Goal: Information Seeking & Learning: Compare options

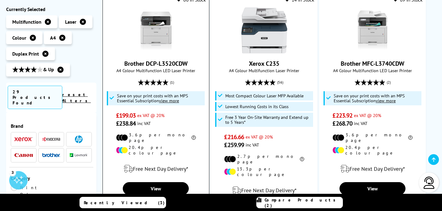
scroll to position [141, 0]
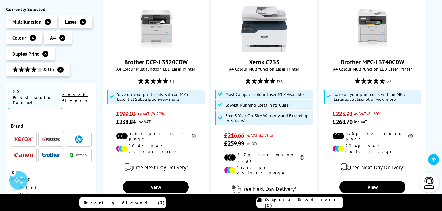
click at [172, 100] on u "view more" at bounding box center [169, 99] width 20 height 6
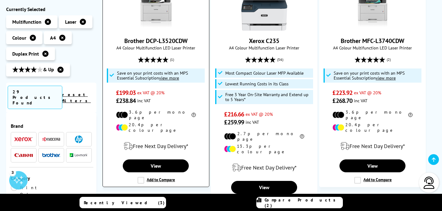
scroll to position [162, 0]
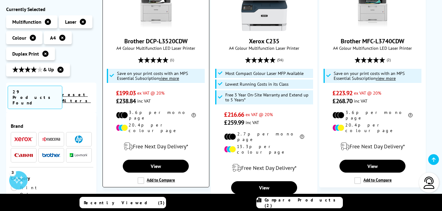
click at [165, 77] on u "view more" at bounding box center [169, 78] width 20 height 6
click at [145, 75] on span "Save on your print costs with an MPS Essential Subscription view more" at bounding box center [152, 75] width 71 height 11
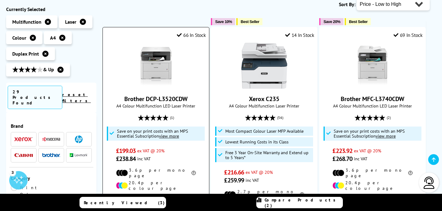
scroll to position [105, 0]
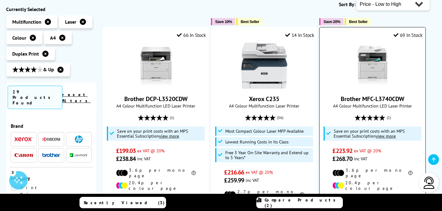
click at [384, 134] on u "view more" at bounding box center [386, 136] width 20 height 6
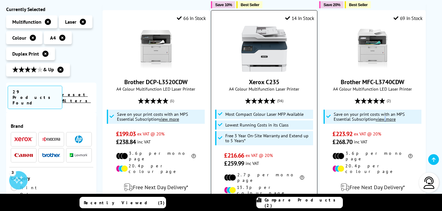
scroll to position [122, 0]
drag, startPoint x: 283, startPoint y: 80, endPoint x: 245, endPoint y: 83, distance: 37.8
click at [245, 83] on span "Xerox C235" at bounding box center [264, 82] width 97 height 8
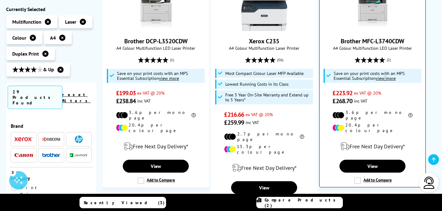
scroll to position [162, 0]
click at [358, 177] on label "Add to Compare" at bounding box center [372, 180] width 37 height 7
click at [0, 0] on input "Add to Compare" at bounding box center [0, 0] width 0 height 0
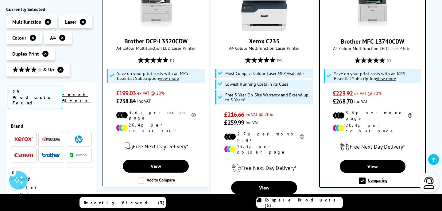
click at [142, 177] on label "Add to Compare" at bounding box center [155, 180] width 37 height 7
click at [0, 0] on input "Add to Compare" at bounding box center [0, 0] width 0 height 0
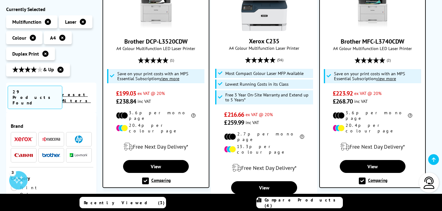
click at [305, 203] on span "Compare Products (4)" at bounding box center [303, 202] width 78 height 11
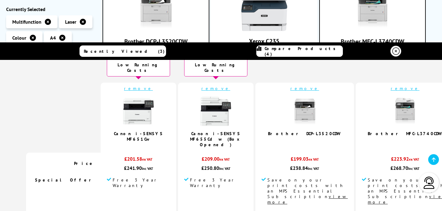
scroll to position [13, 0]
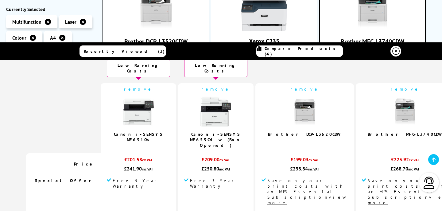
click at [225, 141] on td "remove Canon i-SENSYS MF655Cdw (Box Opened)" at bounding box center [215, 118] width 75 height 70
click at [226, 137] on link "Canon i-SENSYS MF655Cdw (Box Opened)" at bounding box center [216, 139] width 52 height 17
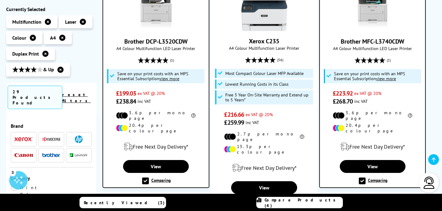
click at [303, 205] on span "Compare Products (4)" at bounding box center [303, 202] width 78 height 11
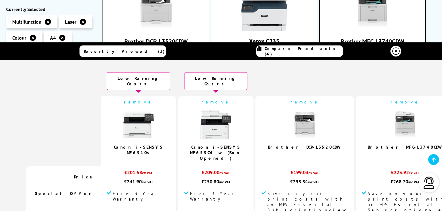
click at [161, 144] on link "Canon i-SENSYS MF651Cw" at bounding box center [138, 149] width 49 height 11
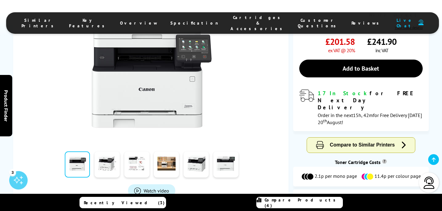
scroll to position [174, 0]
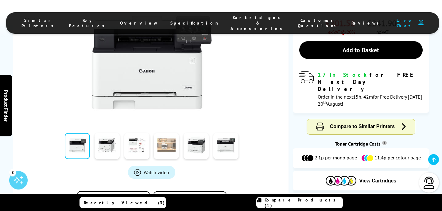
click at [167, 146] on link at bounding box center [166, 146] width 25 height 26
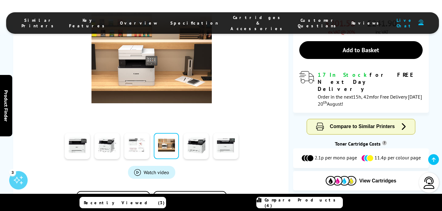
click at [144, 145] on link at bounding box center [136, 146] width 25 height 26
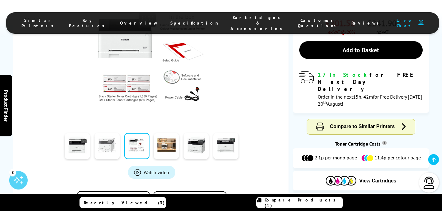
click at [105, 145] on link at bounding box center [107, 146] width 25 height 26
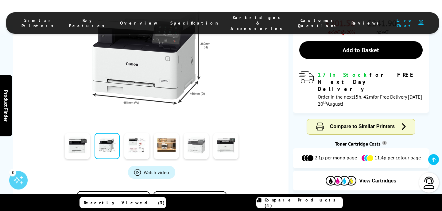
click at [195, 150] on link at bounding box center [195, 146] width 25 height 26
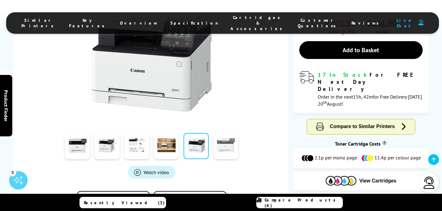
click at [225, 150] on link at bounding box center [225, 146] width 25 height 26
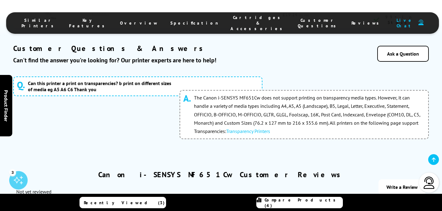
scroll to position [2653, 0]
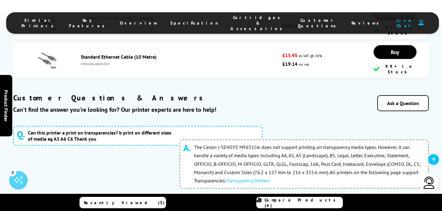
drag, startPoint x: 233, startPoint y: 75, endPoint x: 149, endPoint y: 78, distance: 84.8
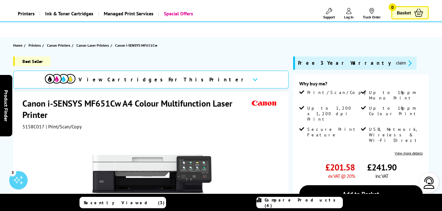
scroll to position [30, 0]
